Goal: Task Accomplishment & Management: Manage account settings

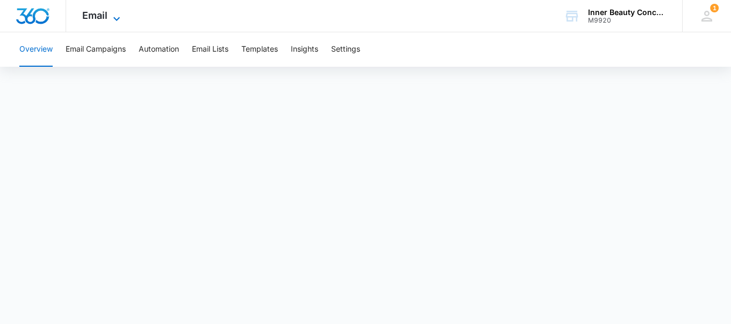
click at [100, 17] on span "Email" at bounding box center [94, 15] width 25 height 11
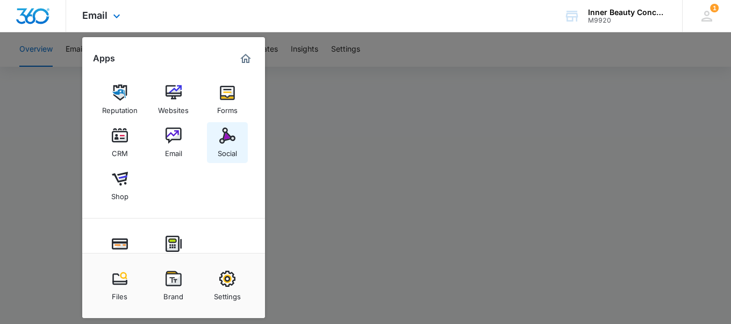
click at [231, 130] on img at bounding box center [227, 135] width 16 height 16
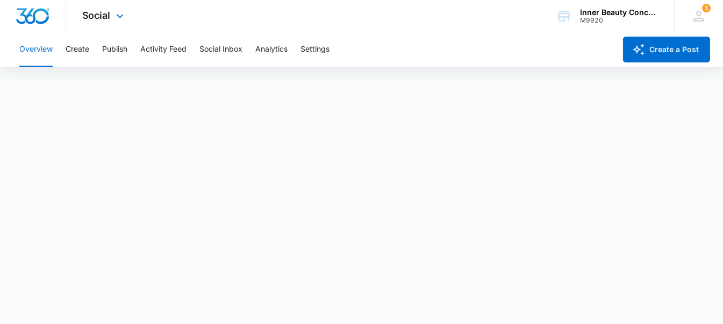
click at [116, 6] on div "Social Apps Reputation Websites Forms CRM Email Social Shop Payments POS Conten…" at bounding box center [104, 16] width 76 height 32
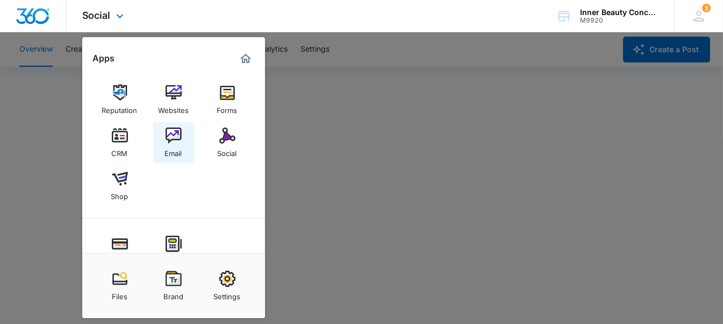
click at [182, 152] on div "Email" at bounding box center [173, 150] width 17 height 14
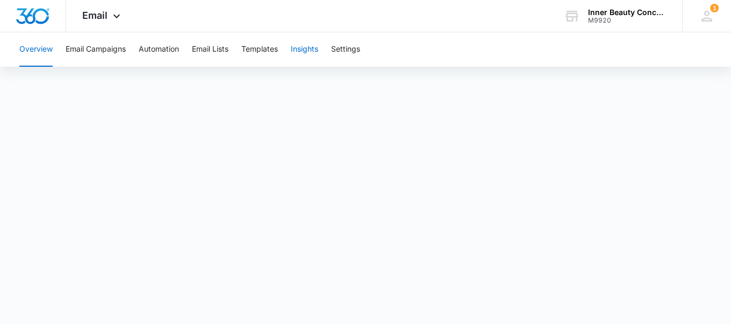
click at [306, 47] on button "Insights" at bounding box center [304, 49] width 27 height 34
click at [39, 47] on button "Overview" at bounding box center [35, 49] width 33 height 34
click at [118, 46] on button "Email Campaigns" at bounding box center [96, 49] width 60 height 34
